Goal: Task Accomplishment & Management: Manage account settings

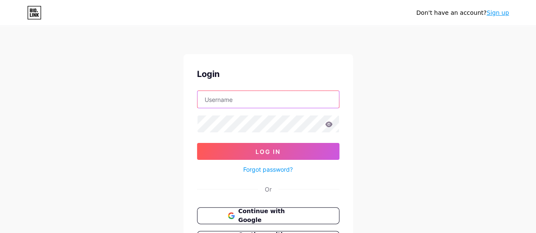
type input "[EMAIL_ADDRESS][DOMAIN_NAME]"
click at [430, 129] on div "Don't have an account? Sign up Login [EMAIL_ADDRESS][DOMAIN_NAME] Log In Forgot…" at bounding box center [268, 156] width 536 height 313
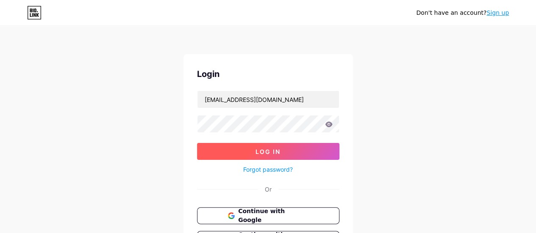
click at [295, 150] on button "Log In" at bounding box center [268, 151] width 142 height 17
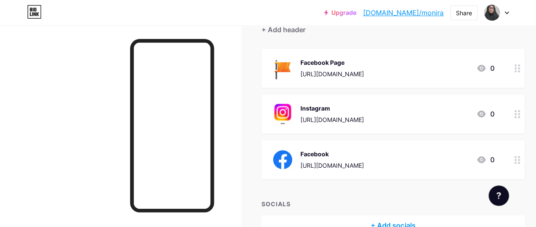
scroll to position [135, 0]
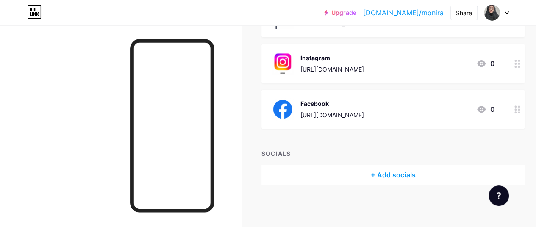
click at [389, 174] on div "+ Add socials" at bounding box center [392, 175] width 263 height 20
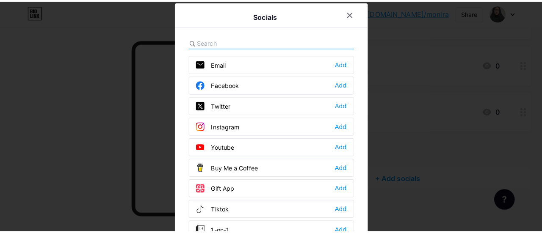
scroll to position [129, 0]
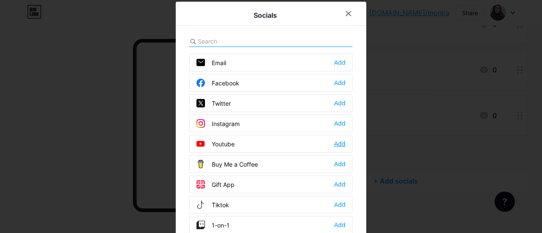
click at [338, 144] on div "Add" at bounding box center [339, 144] width 11 height 8
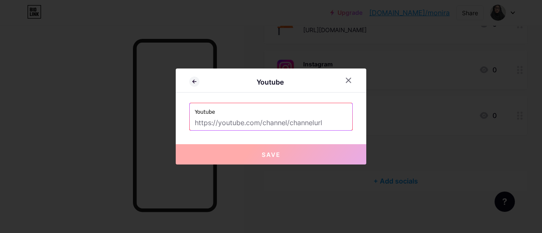
drag, startPoint x: 219, startPoint y: 120, endPoint x: 214, endPoint y: 120, distance: 5.1
click at [219, 120] on input "text" at bounding box center [271, 123] width 153 height 14
paste input "[URL][DOMAIN_NAME]"
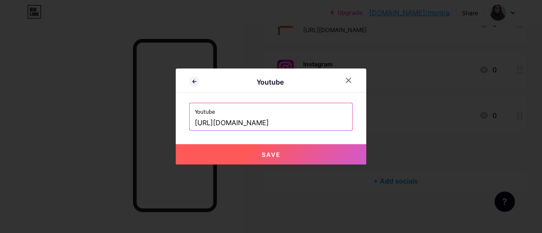
scroll to position [0, 0]
type input "[URL][DOMAIN_NAME]"
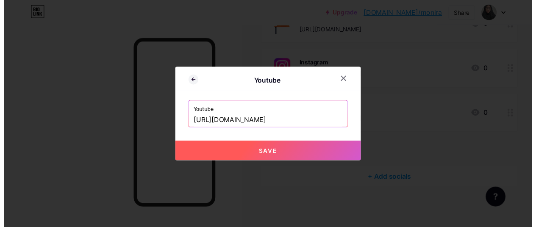
scroll to position [0, 0]
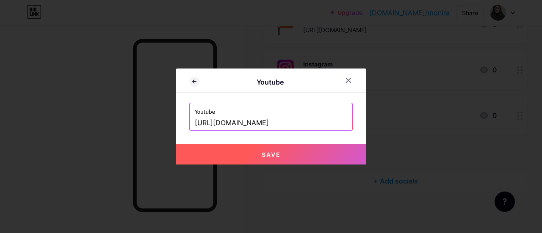
click at [269, 152] on span "Save" at bounding box center [271, 154] width 19 height 7
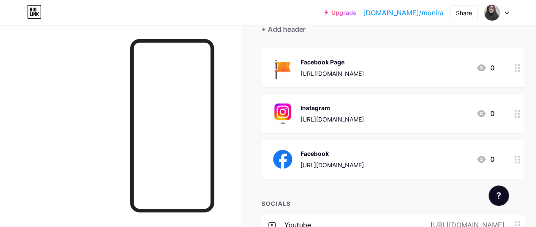
scroll to position [161, 0]
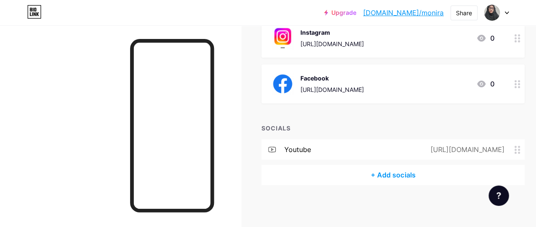
click at [395, 175] on div "+ Add socials" at bounding box center [392, 175] width 263 height 20
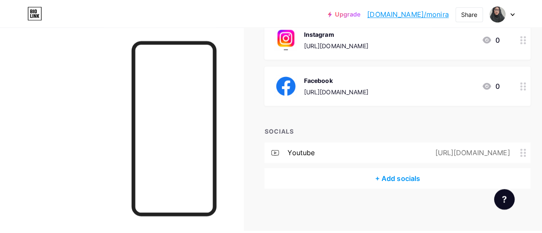
scroll to position [154, 0]
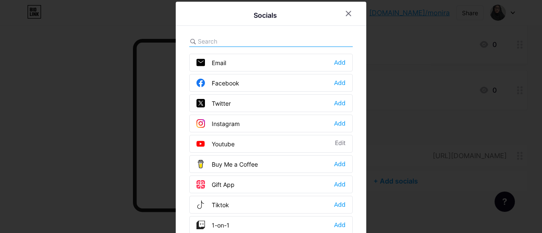
click at [242, 100] on div "Twitter Add" at bounding box center [271, 103] width 164 height 18
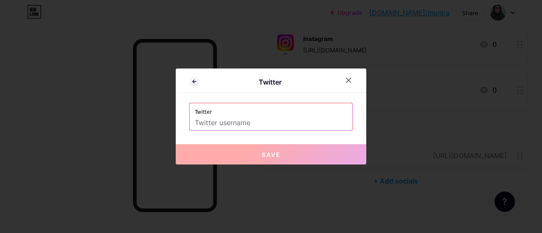
click at [206, 120] on input "text" at bounding box center [271, 123] width 153 height 14
paste input "[URL][DOMAIN_NAME]"
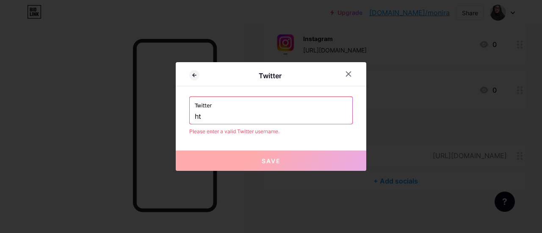
type input "h"
click at [195, 116] on div "Twitter" at bounding box center [271, 110] width 163 height 27
click at [219, 116] on input "text" at bounding box center [271, 117] width 153 height 14
click at [208, 115] on input "text" at bounding box center [271, 117] width 153 height 14
paste input "@moniratanjin"
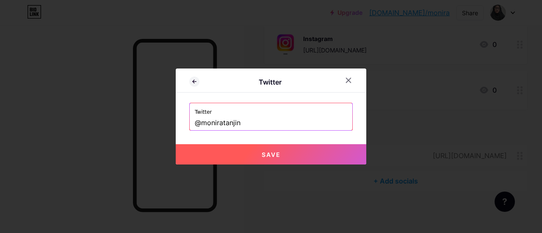
click at [268, 151] on span "Save" at bounding box center [271, 154] width 19 height 7
type input "[URL][DOMAIN_NAME]"
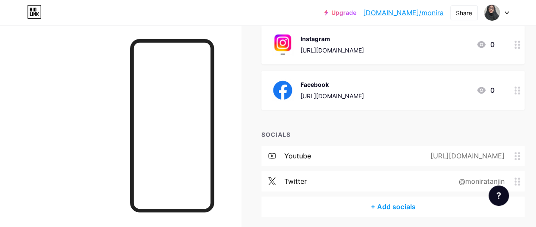
click at [398, 207] on div "+ Add socials" at bounding box center [392, 207] width 263 height 20
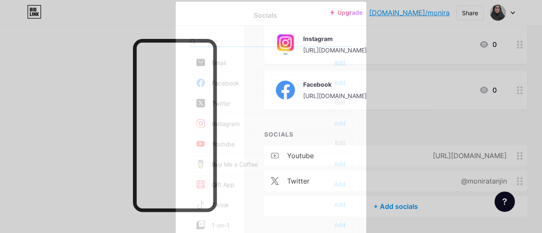
click at [334, 61] on div "Add" at bounding box center [339, 62] width 11 height 8
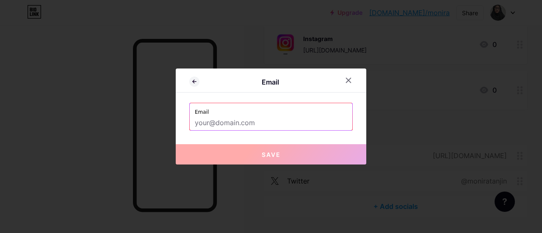
click at [211, 121] on input "text" at bounding box center [271, 123] width 153 height 14
click at [211, 118] on input "text" at bounding box center [271, 123] width 153 height 14
click at [193, 114] on div "Email" at bounding box center [271, 116] width 163 height 27
click at [192, 116] on div "Email" at bounding box center [271, 116] width 163 height 27
drag, startPoint x: 194, startPoint y: 116, endPoint x: 142, endPoint y: 92, distance: 57.7
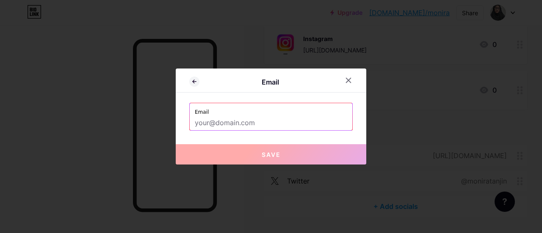
click at [142, 92] on div at bounding box center [271, 116] width 542 height 233
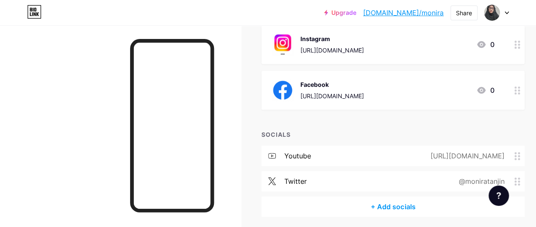
click at [411, 209] on div "+ Add socials" at bounding box center [392, 207] width 263 height 20
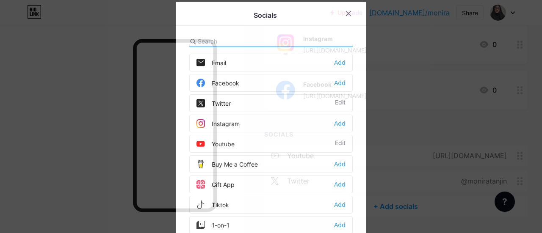
click at [269, 64] on div "Email Add" at bounding box center [271, 63] width 164 height 18
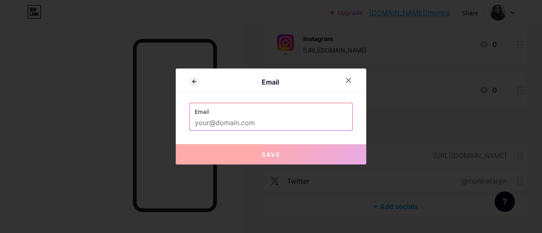
click at [209, 124] on input "text" at bounding box center [271, 123] width 153 height 14
click at [208, 120] on input "text" at bounding box center [271, 123] width 153 height 14
paste input "[URL][DOMAIN_NAME]"
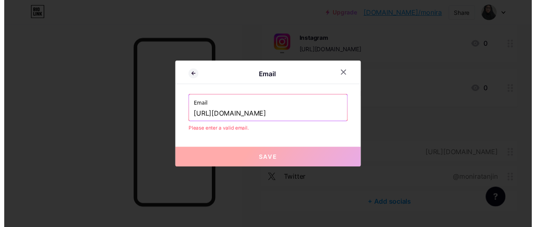
scroll to position [0, 0]
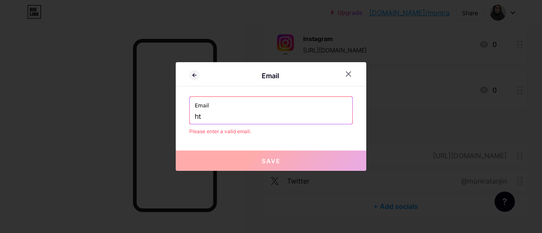
type input "h"
click at [203, 116] on input "text" at bounding box center [271, 117] width 153 height 14
click at [192, 117] on div "Email @[DOMAIN_NAME]" at bounding box center [271, 110] width 163 height 27
click at [194, 117] on div "Email @[DOMAIN_NAME]" at bounding box center [271, 110] width 163 height 27
click at [193, 117] on div "Email @[DOMAIN_NAME]" at bounding box center [271, 110] width 163 height 27
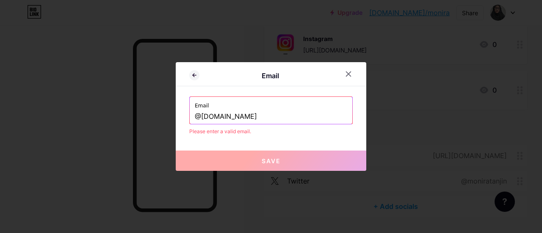
click at [192, 117] on div "Email @[DOMAIN_NAME]" at bounding box center [271, 110] width 163 height 27
click at [193, 115] on div "Email @[DOMAIN_NAME]" at bounding box center [271, 110] width 163 height 27
click at [196, 117] on input "@[DOMAIN_NAME]" at bounding box center [271, 117] width 153 height 14
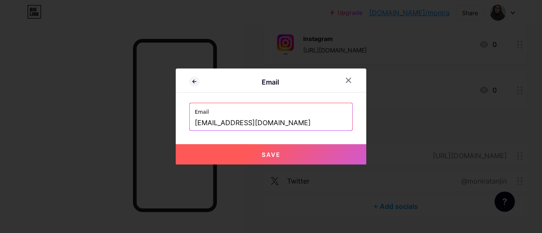
click at [301, 158] on button "Save" at bounding box center [271, 154] width 191 height 20
type input "mailto:[EMAIL_ADDRESS][DOMAIN_NAME]"
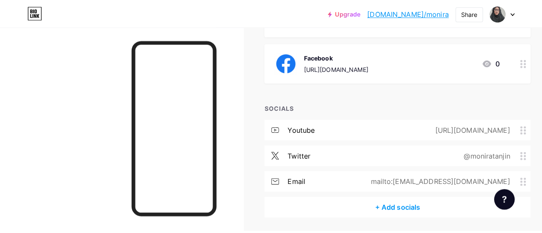
scroll to position [197, 0]
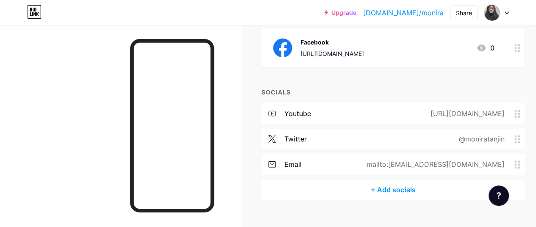
click at [387, 189] on div "+ Add socials" at bounding box center [392, 190] width 263 height 20
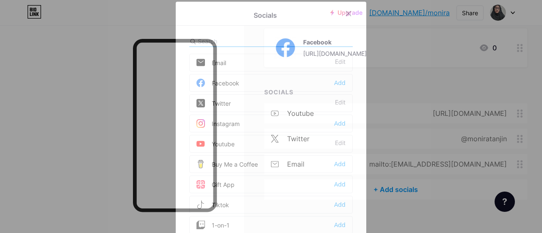
click at [407, 129] on div at bounding box center [271, 116] width 542 height 233
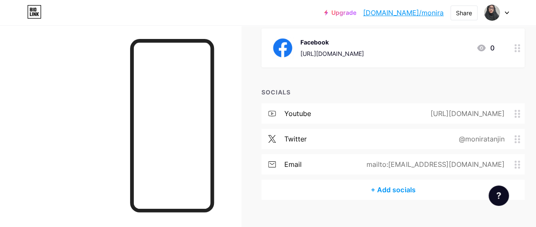
click at [422, 167] on div "mailto:[EMAIL_ADDRESS][DOMAIN_NAME]" at bounding box center [433, 164] width 161 height 10
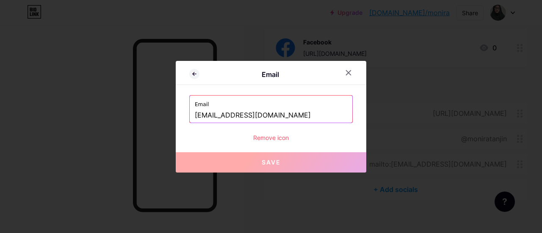
click at [194, 113] on div "Email [EMAIL_ADDRESS][DOMAIN_NAME]" at bounding box center [271, 109] width 163 height 27
click at [193, 114] on div "Email [EMAIL_ADDRESS][DOMAIN_NAME]" at bounding box center [271, 109] width 163 height 27
click at [351, 72] on icon at bounding box center [348, 72] width 7 height 7
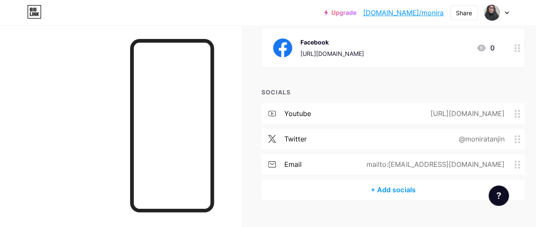
click at [409, 191] on div "+ Add socials" at bounding box center [392, 190] width 263 height 20
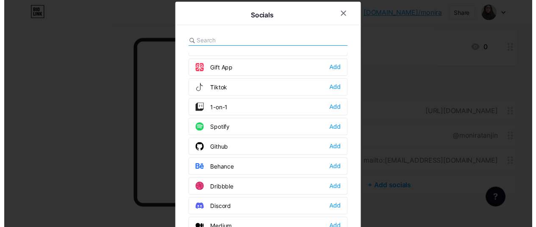
scroll to position [127, 0]
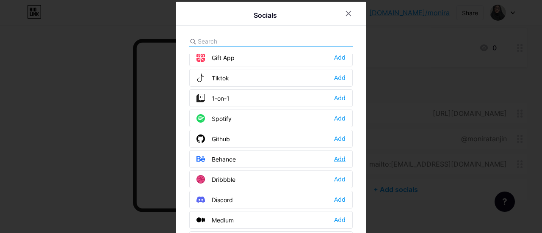
click at [336, 155] on div "Add" at bounding box center [339, 159] width 11 height 8
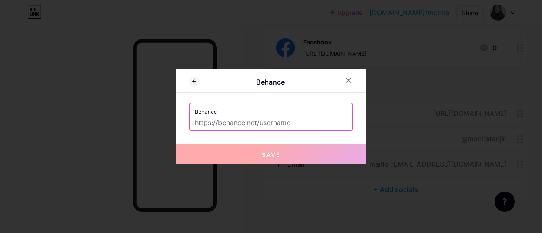
click at [227, 121] on input "text" at bounding box center [271, 123] width 153 height 14
click at [207, 118] on input "text" at bounding box center [271, 123] width 153 height 14
paste input "[URL][DOMAIN_NAME]"
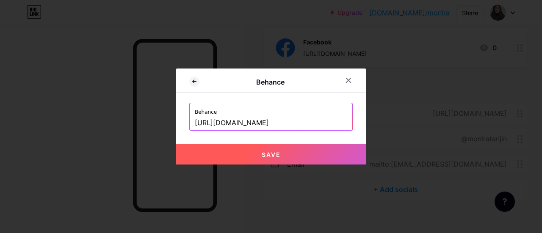
type input "[URL][DOMAIN_NAME]"
click at [292, 157] on button "Save" at bounding box center [271, 154] width 191 height 20
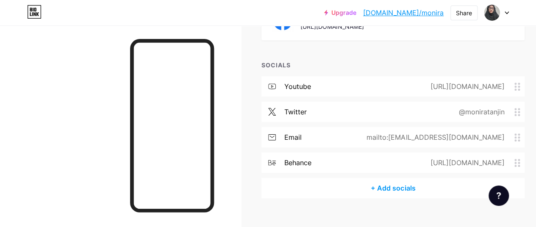
scroll to position [237, 0]
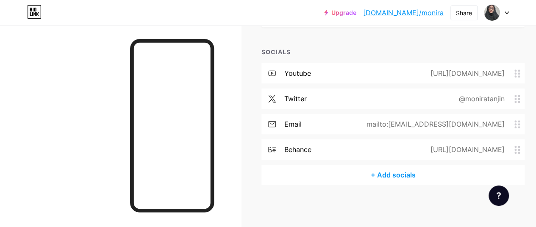
click at [411, 173] on div "+ Add socials" at bounding box center [392, 175] width 263 height 20
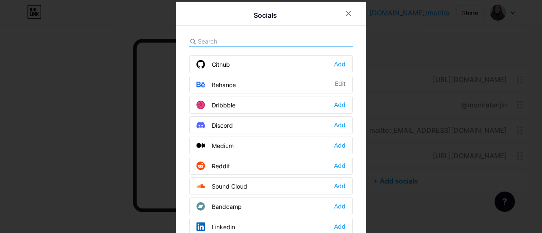
scroll to position [212, 0]
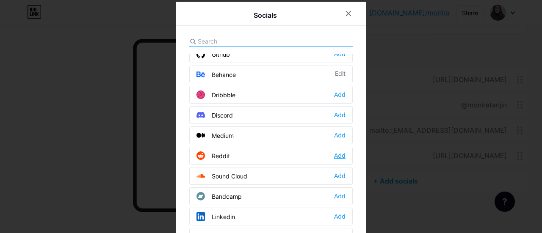
click at [339, 152] on div "Add" at bounding box center [339, 156] width 11 height 8
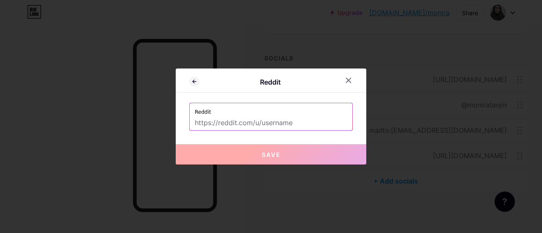
click at [206, 123] on input "text" at bounding box center [271, 123] width 153 height 14
paste input "[URL][DOMAIN_NAME]"
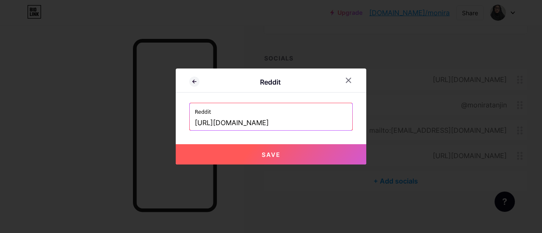
type input "[URL][DOMAIN_NAME]"
click at [269, 153] on span "Save" at bounding box center [271, 154] width 19 height 7
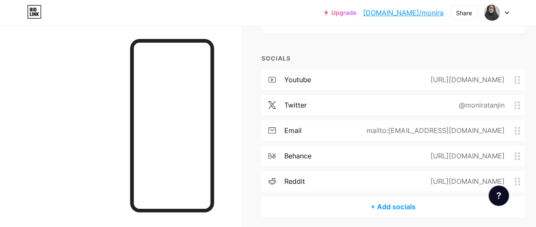
click at [408, 203] on div "+ Add socials" at bounding box center [392, 207] width 263 height 20
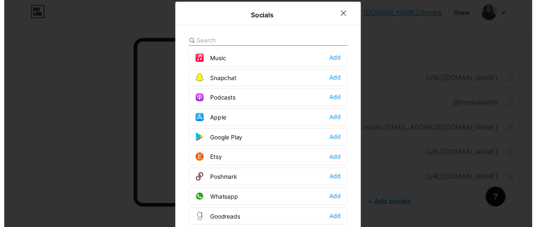
scroll to position [636, 0]
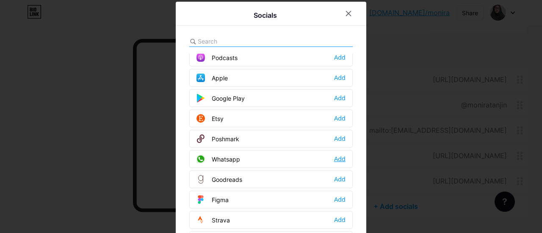
click at [334, 155] on div "Add" at bounding box center [339, 159] width 11 height 8
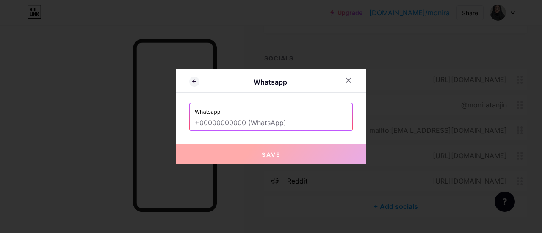
click at [212, 121] on input "text" at bounding box center [271, 123] width 153 height 14
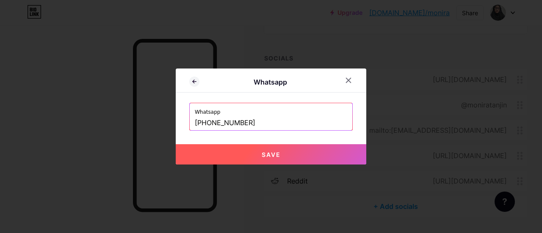
click at [264, 152] on span "Save" at bounding box center [271, 154] width 19 height 7
type input "[URL][DOMAIN_NAME][PHONE_NUMBER]"
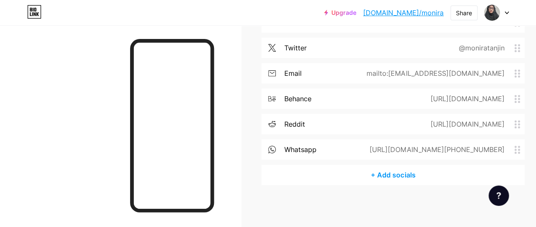
click at [429, 174] on div "+ Add socials" at bounding box center [392, 175] width 263 height 20
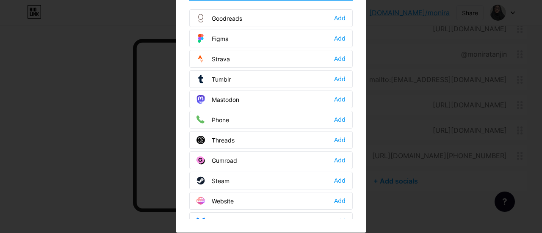
scroll to position [47, 0]
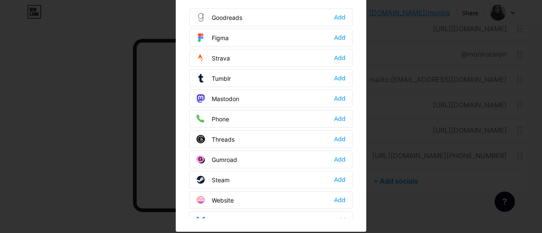
click at [342, 110] on div "Phone Add" at bounding box center [271, 119] width 164 height 18
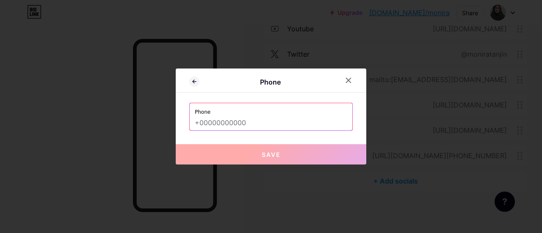
scroll to position [0, 0]
click at [210, 124] on input "text" at bounding box center [271, 123] width 153 height 14
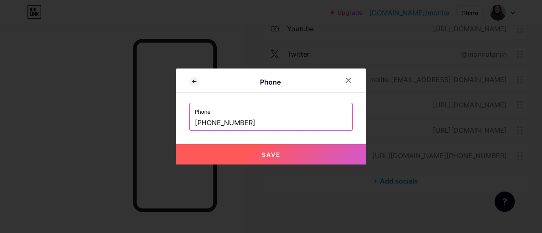
click at [275, 157] on span "Save" at bounding box center [271, 154] width 19 height 7
type input "tel:[PHONE_NUMBER]"
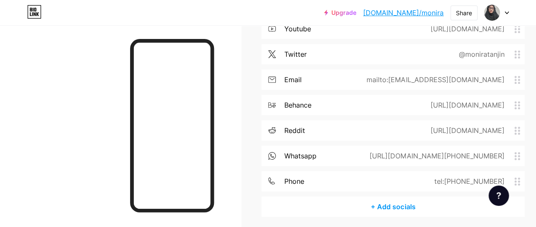
click at [383, 204] on div "+ Add socials" at bounding box center [392, 207] width 263 height 20
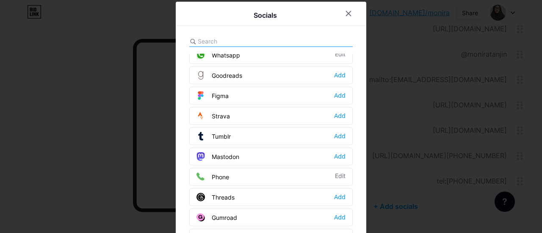
scroll to position [751, 0]
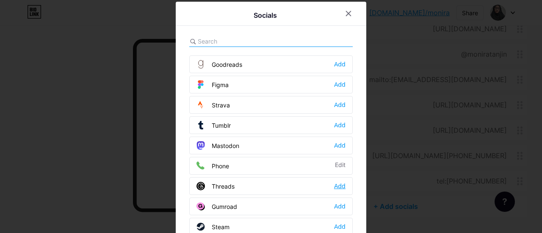
click at [342, 182] on div "Add" at bounding box center [339, 186] width 11 height 8
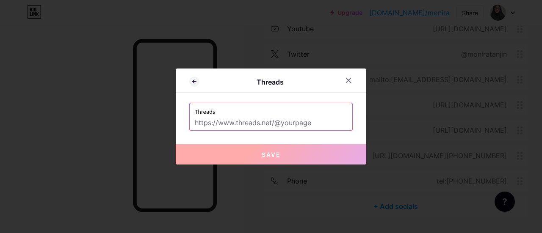
click at [205, 118] on input "text" at bounding box center [271, 123] width 153 height 14
click at [206, 122] on input "text" at bounding box center [271, 123] width 153 height 14
paste input "[URL][DOMAIN_NAME]"
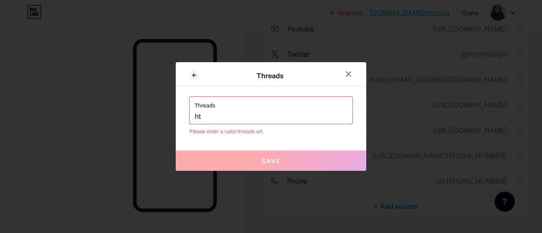
type input "h"
click at [217, 115] on input "text" at bounding box center [271, 117] width 153 height 14
click at [203, 114] on input "text" at bounding box center [271, 117] width 153 height 14
drag, startPoint x: 203, startPoint y: 114, endPoint x: 207, endPoint y: 115, distance: 4.3
paste input "[URL][DOMAIN_NAME]"
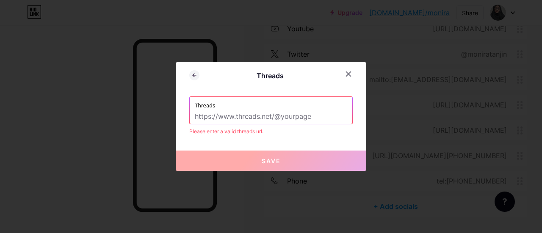
type input "[URL][DOMAIN_NAME]"
click at [350, 72] on icon at bounding box center [348, 74] width 7 height 7
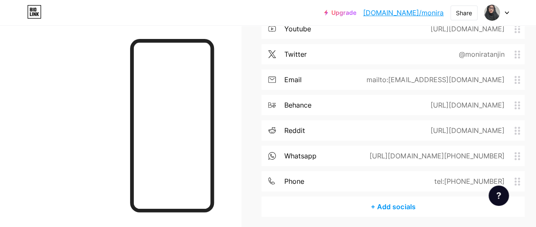
click at [403, 204] on div "+ Add socials" at bounding box center [392, 207] width 263 height 20
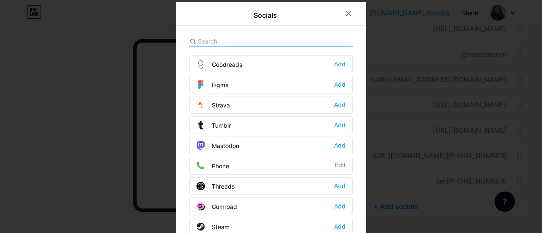
scroll to position [42, 0]
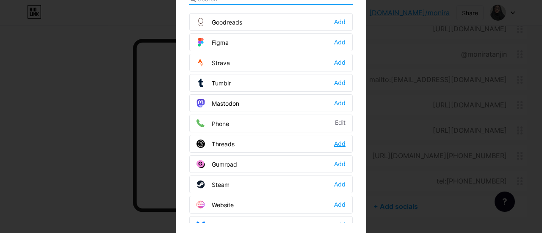
click at [340, 140] on div "Add" at bounding box center [339, 144] width 11 height 8
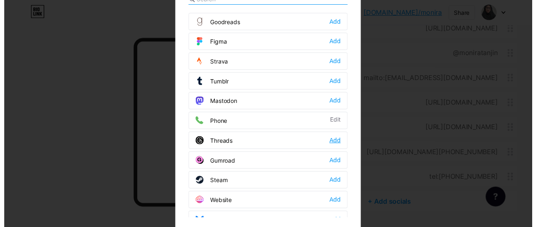
scroll to position [0, 0]
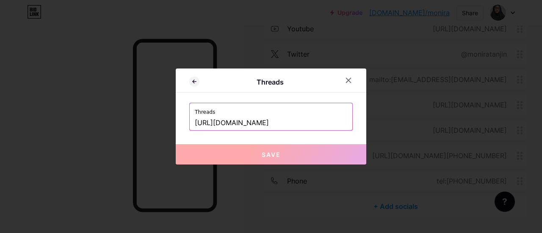
drag, startPoint x: 345, startPoint y: 121, endPoint x: 191, endPoint y: 123, distance: 154.3
click at [191, 123] on div "Threads [URL][DOMAIN_NAME]" at bounding box center [271, 116] width 163 height 27
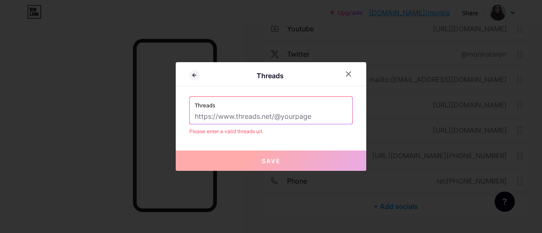
click at [202, 118] on input "text" at bounding box center [271, 117] width 153 height 14
paste input "[URL][DOMAIN_NAME]"
type input "[URL][DOMAIN_NAME]"
drag, startPoint x: 341, startPoint y: 118, endPoint x: 193, endPoint y: 119, distance: 147.9
click at [193, 119] on div "Threads [URL][DOMAIN_NAME]" at bounding box center [271, 110] width 163 height 27
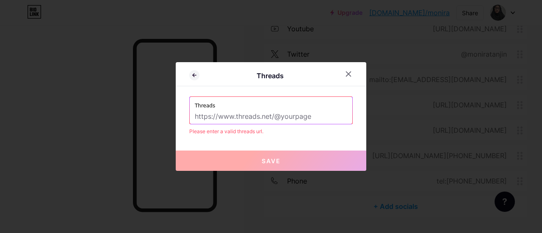
click at [204, 111] on input "text" at bounding box center [271, 117] width 153 height 14
click at [197, 116] on input "text" at bounding box center [271, 117] width 153 height 14
paste input "[URL][DOMAIN_NAME]"
type input "[URL][DOMAIN_NAME]"
drag, startPoint x: 342, startPoint y: 113, endPoint x: 187, endPoint y: 117, distance: 154.3
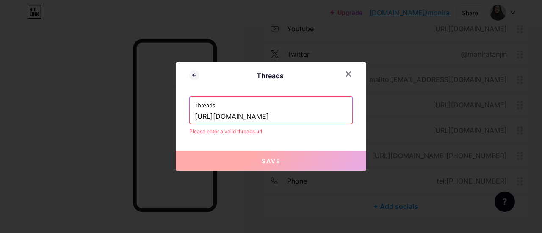
click at [187, 117] on div "Threads Threads [URL][DOMAIN_NAME] Please enter a valid threads url. Save" at bounding box center [271, 116] width 191 height 109
click at [208, 114] on input "text" at bounding box center [271, 117] width 153 height 14
paste input "[URL][DOMAIN_NAME]"
type input "[URL][DOMAIN_NAME]"
drag, startPoint x: 287, startPoint y: 122, endPoint x: 175, endPoint y: 113, distance: 112.2
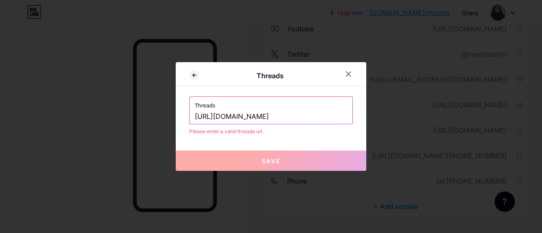
click at [176, 113] on div "Threads Threads [URL][DOMAIN_NAME] Please enter a valid threads url. Save" at bounding box center [271, 116] width 191 height 109
click at [191, 117] on div "Threads" at bounding box center [271, 110] width 163 height 27
click at [196, 113] on input "text" at bounding box center [271, 117] width 153 height 14
click at [195, 114] on input "text" at bounding box center [271, 117] width 153 height 14
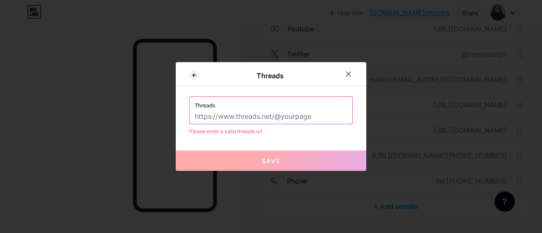
paste input "[URL][DOMAIN_NAME]"
type input "[URL][DOMAIN_NAME]"
click at [349, 75] on icon at bounding box center [349, 74] width 5 height 5
